Goal: Task Accomplishment & Management: Use online tool/utility

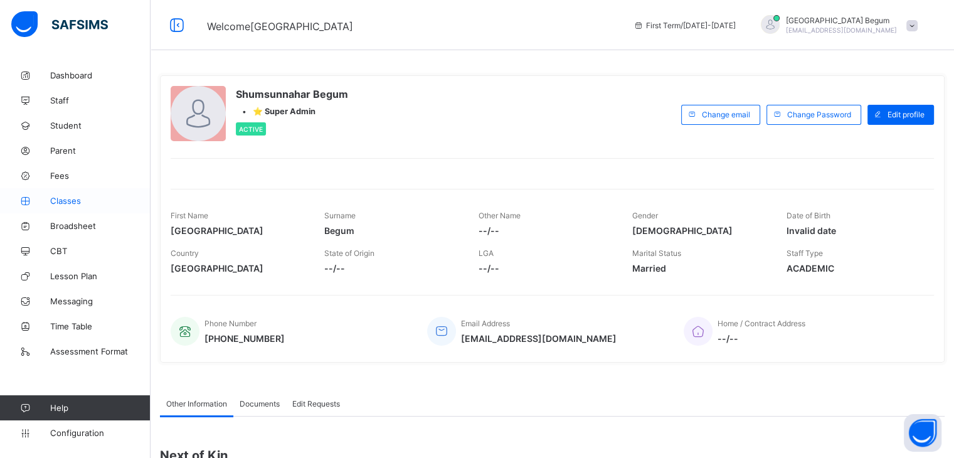
click at [78, 198] on span "Classes" at bounding box center [100, 201] width 100 height 10
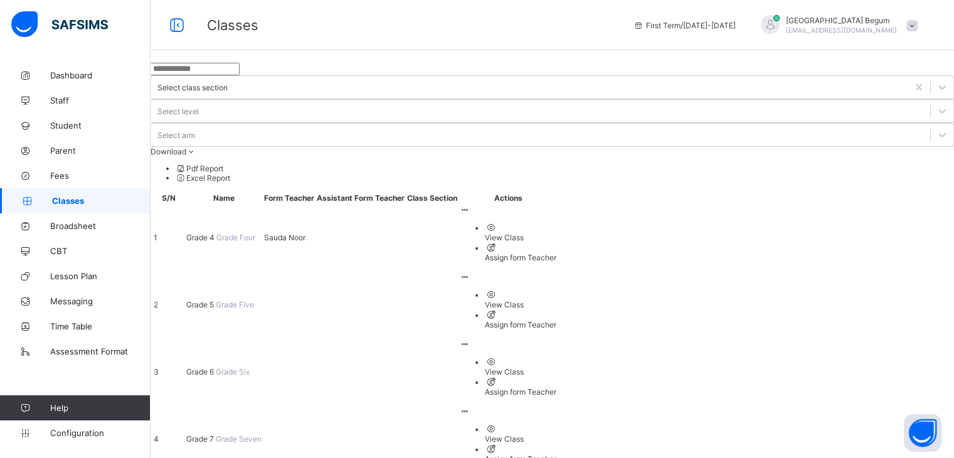
click at [216, 300] on span "Grade 5" at bounding box center [200, 304] width 29 height 9
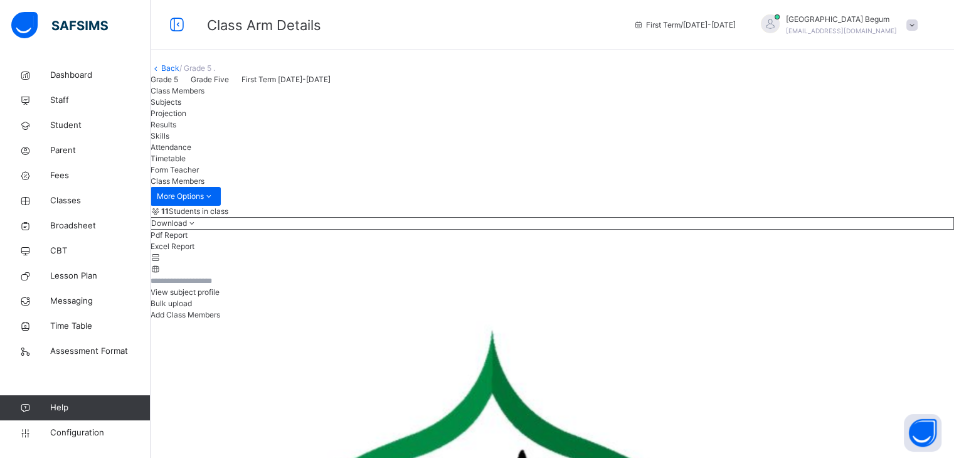
click at [186, 118] on span "Projection" at bounding box center [169, 113] width 36 height 9
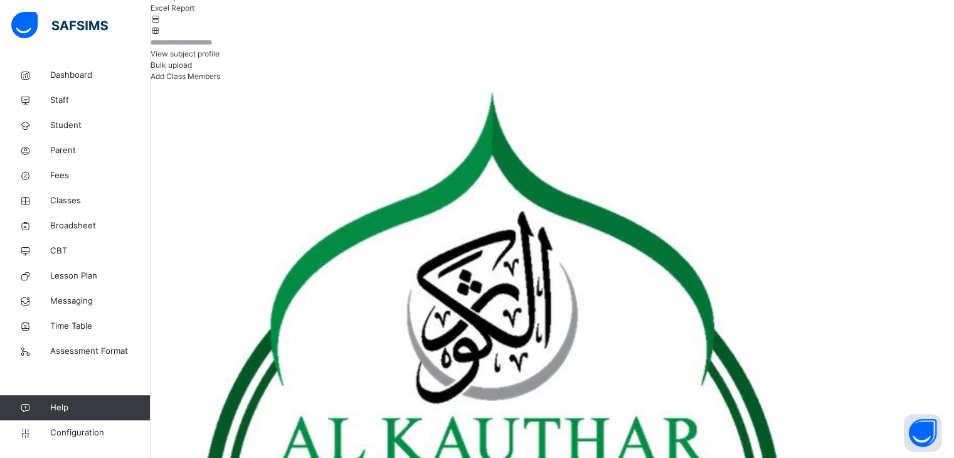
scroll to position [235, 0]
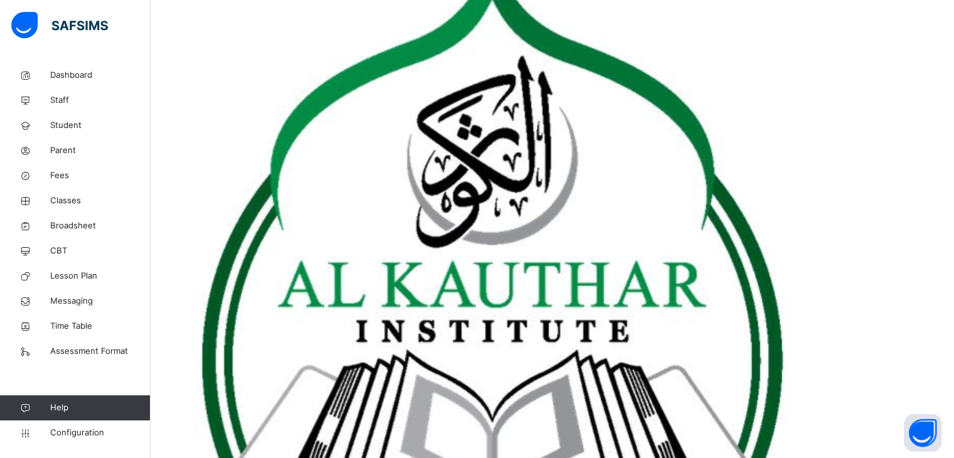
type input "*"
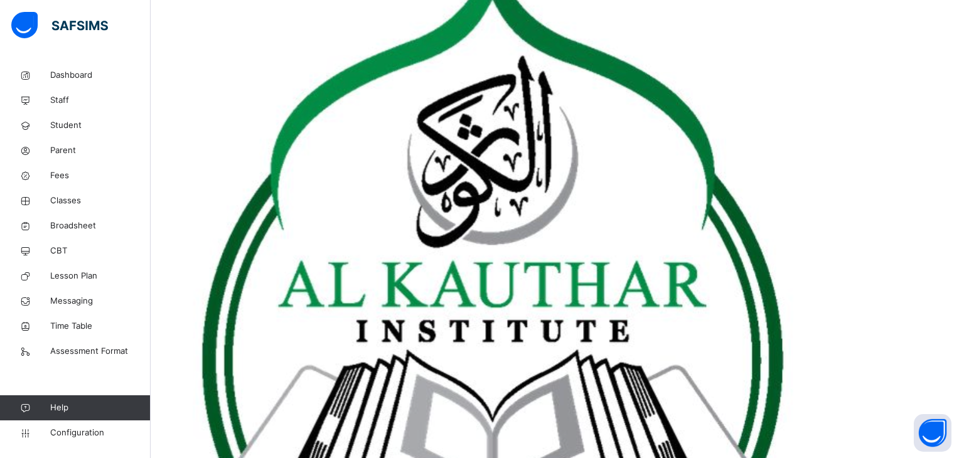
type input "*"
type input "***"
